Goal: Task Accomplishment & Management: Manage account settings

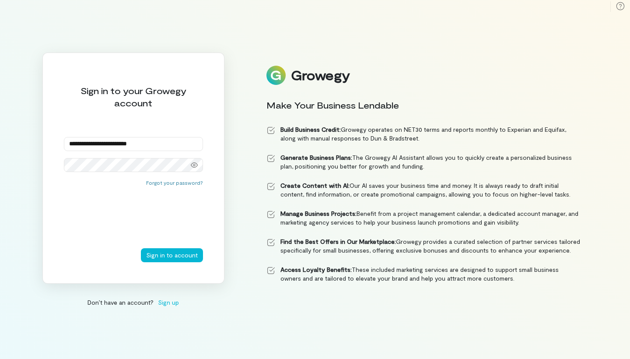
type input "**********"
click at [155, 254] on button "Sign in to account" at bounding box center [172, 255] width 62 height 14
click at [187, 181] on button "Forgot your password?" at bounding box center [174, 182] width 57 height 7
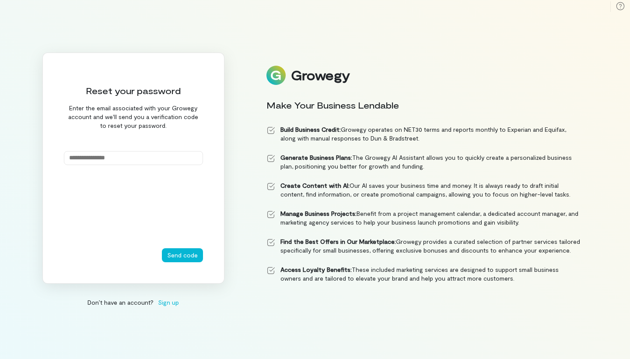
click at [155, 161] on input "email" at bounding box center [133, 158] width 139 height 14
click at [183, 255] on button "Send code" at bounding box center [182, 255] width 41 height 14
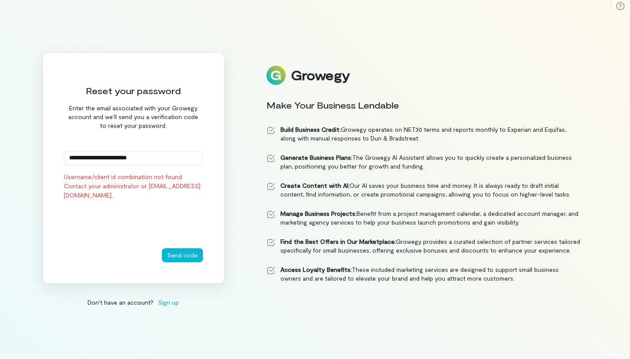
click at [90, 158] on input "**********" at bounding box center [133, 158] width 139 height 14
type input "**********"
click at [181, 255] on button "Send code" at bounding box center [182, 255] width 41 height 14
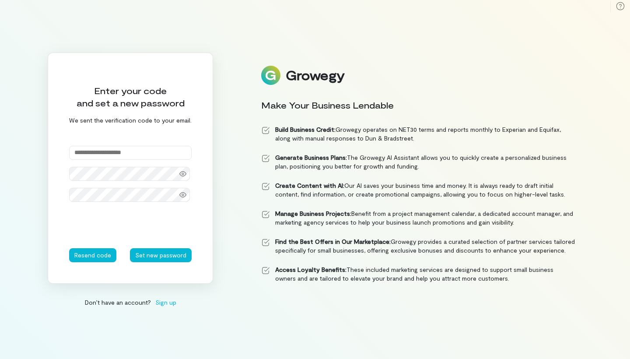
click at [154, 147] on input "text" at bounding box center [130, 153] width 123 height 14
type input "******"
click at [182, 177] on div at bounding box center [183, 174] width 18 height 12
click at [184, 197] on icon at bounding box center [183, 194] width 7 height 7
click at [156, 257] on button "Set new password" at bounding box center [161, 255] width 62 height 14
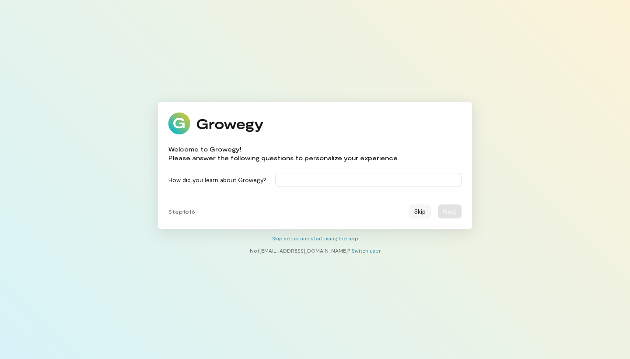
click at [418, 215] on button "Skip" at bounding box center [420, 211] width 22 height 14
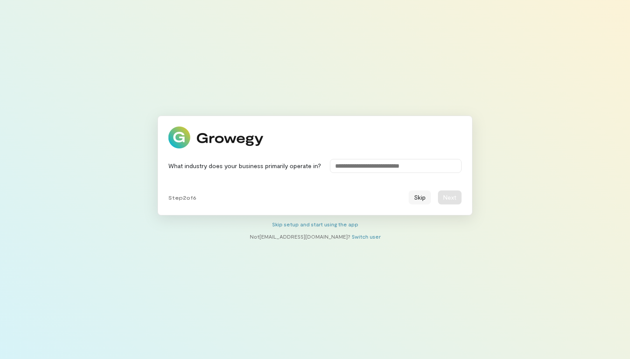
click at [418, 203] on button "Skip" at bounding box center [420, 197] width 22 height 14
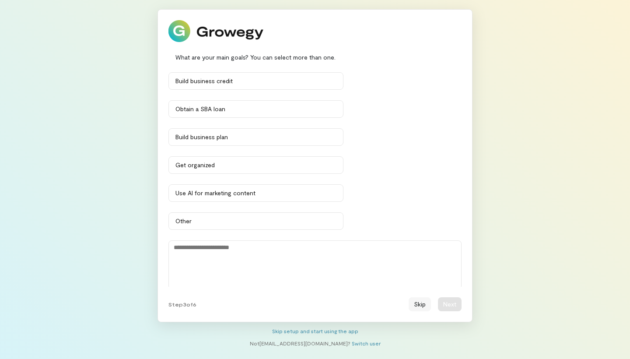
click at [426, 305] on button "Skip" at bounding box center [420, 304] width 22 height 14
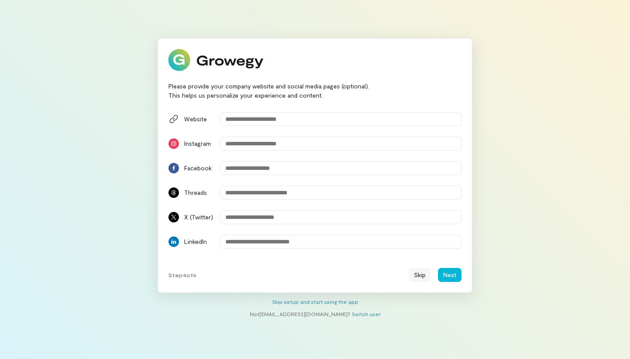
click at [420, 278] on button "Skip" at bounding box center [420, 275] width 22 height 14
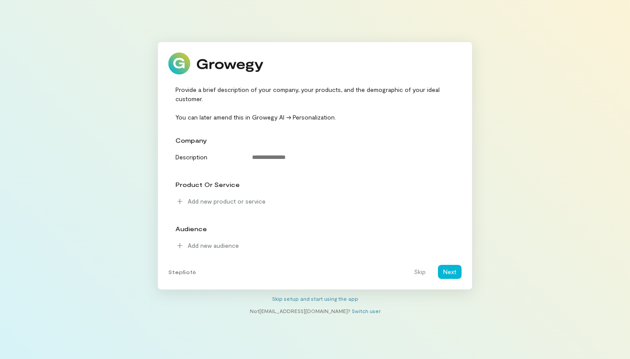
click at [420, 278] on button "Skip" at bounding box center [420, 272] width 22 height 14
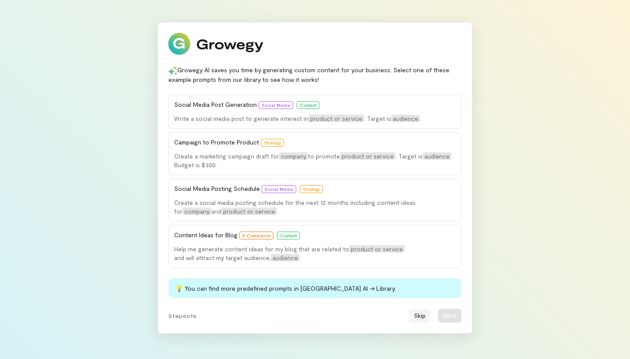
click at [424, 316] on button "Skip" at bounding box center [420, 316] width 22 height 14
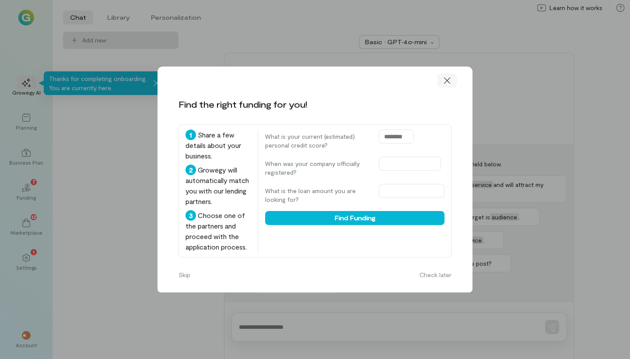
click at [448, 76] on icon at bounding box center [447, 80] width 9 height 9
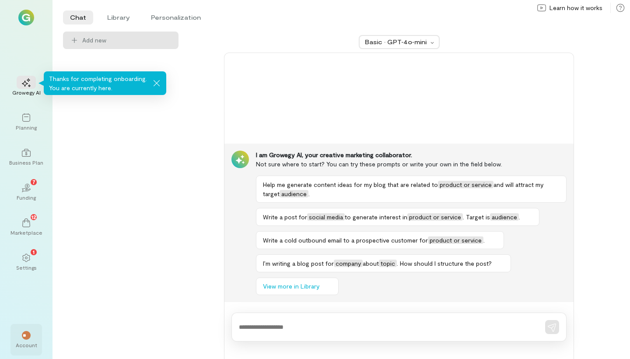
click at [25, 336] on span "**" at bounding box center [26, 335] width 7 height 5
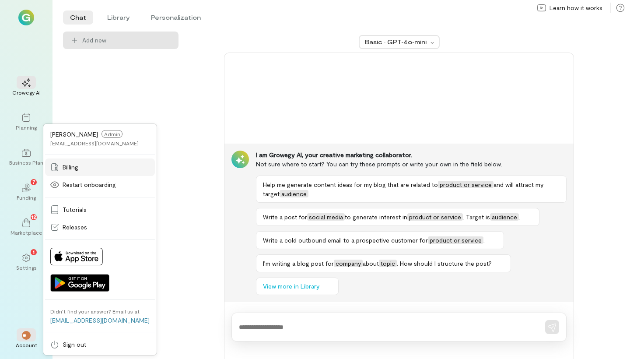
click at [71, 169] on span "Billing" at bounding box center [71, 167] width 16 height 9
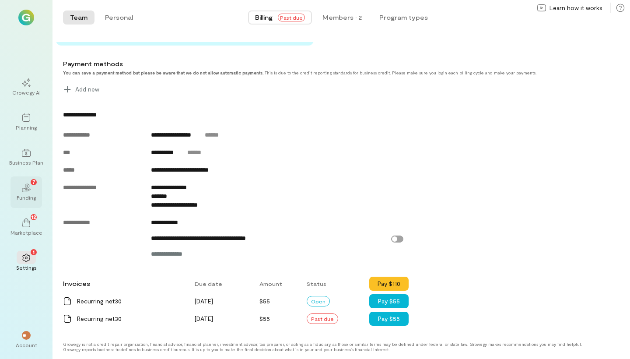
click at [33, 193] on div "02 7" at bounding box center [26, 187] width 19 height 13
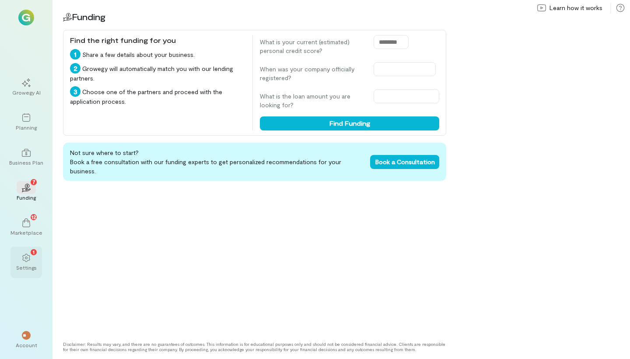
click at [27, 258] on icon at bounding box center [25, 258] width 7 height 8
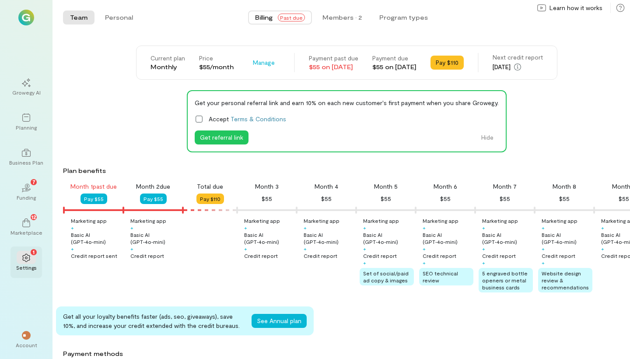
scroll to position [0, 30]
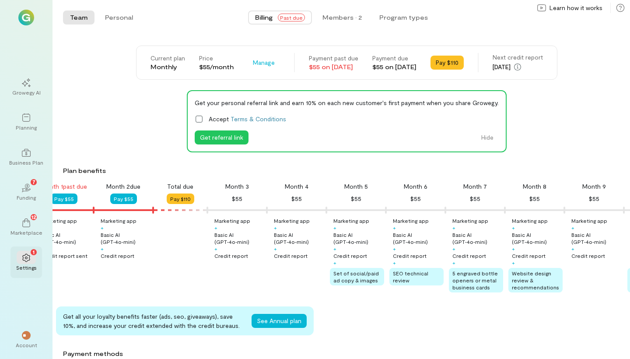
click at [27, 258] on icon at bounding box center [25, 258] width 7 height 8
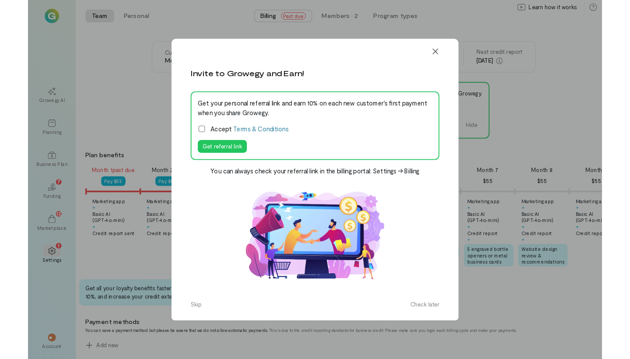
scroll to position [0, 30]
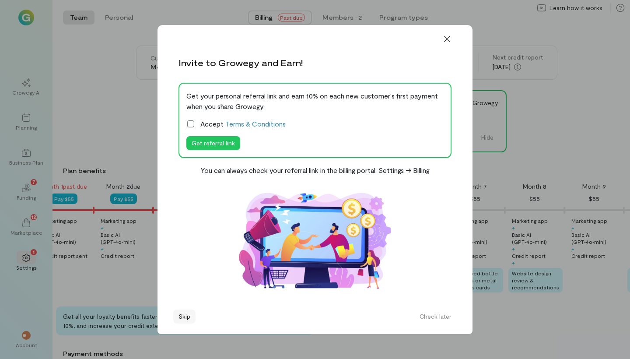
click at [183, 310] on button "Skip" at bounding box center [184, 317] width 22 height 14
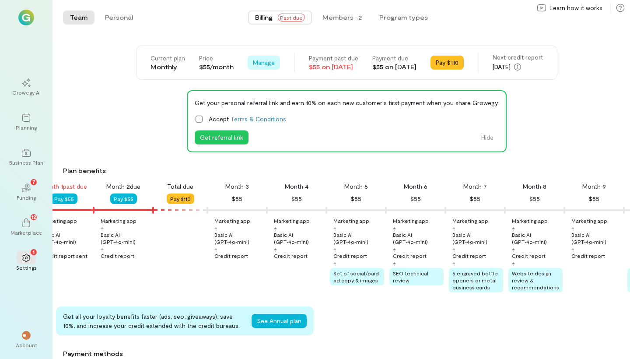
click at [253, 64] on span "Manage" at bounding box center [264, 62] width 22 height 9
click at [253, 66] on span "Manage" at bounding box center [264, 62] width 22 height 9
click at [254, 63] on span "Manage" at bounding box center [264, 62] width 22 height 9
click at [268, 97] on span "Cancel plan" at bounding box center [284, 99] width 32 height 9
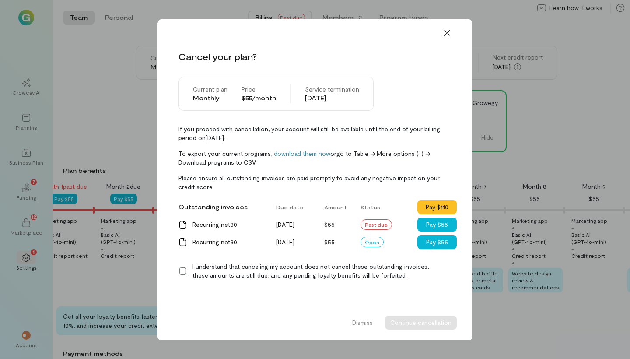
click at [183, 271] on icon at bounding box center [183, 271] width 9 height 9
click at [448, 33] on icon at bounding box center [447, 32] width 9 height 9
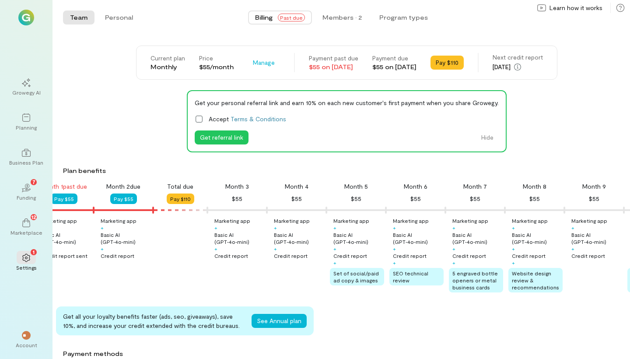
scroll to position [0, 0]
click at [623, 11] on icon at bounding box center [620, 8] width 9 height 9
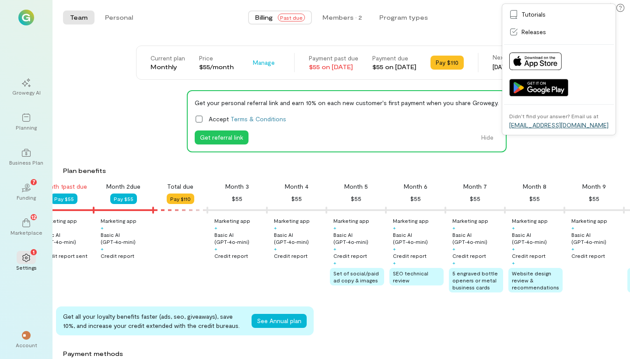
click at [557, 127] on link "support@growegy.com" at bounding box center [559, 124] width 99 height 7
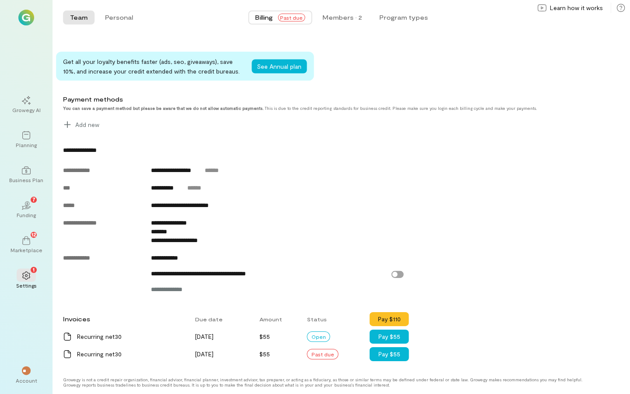
scroll to position [255, 0]
